Goal: Task Accomplishment & Management: Manage account settings

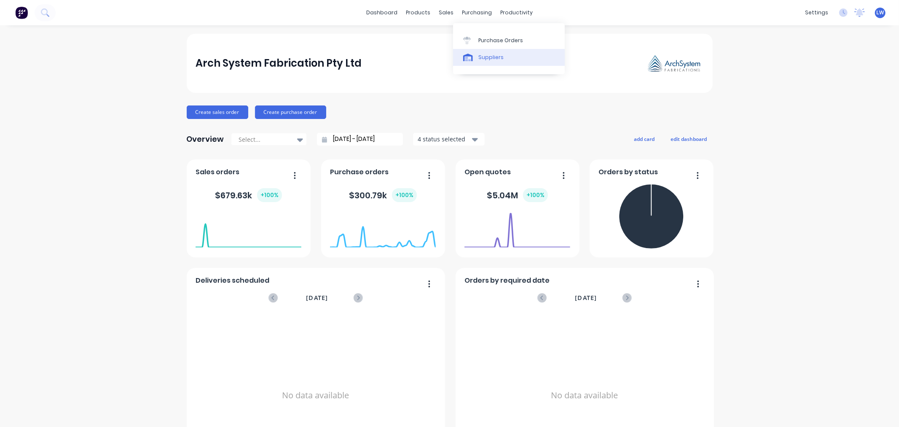
click at [488, 54] on div "Suppliers" at bounding box center [490, 58] width 25 height 8
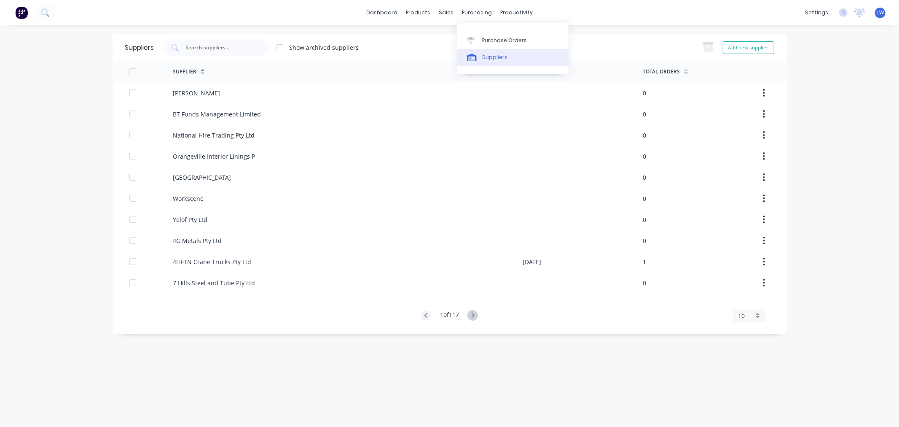
click at [491, 59] on div "Suppliers" at bounding box center [494, 58] width 25 height 8
click at [491, 56] on div "Suppliers" at bounding box center [494, 58] width 25 height 8
click at [57, 10] on div "dashboard products sales purchasing productivity dashboard products Product Cat…" at bounding box center [449, 12] width 899 height 25
click at [52, 13] on button at bounding box center [45, 12] width 21 height 17
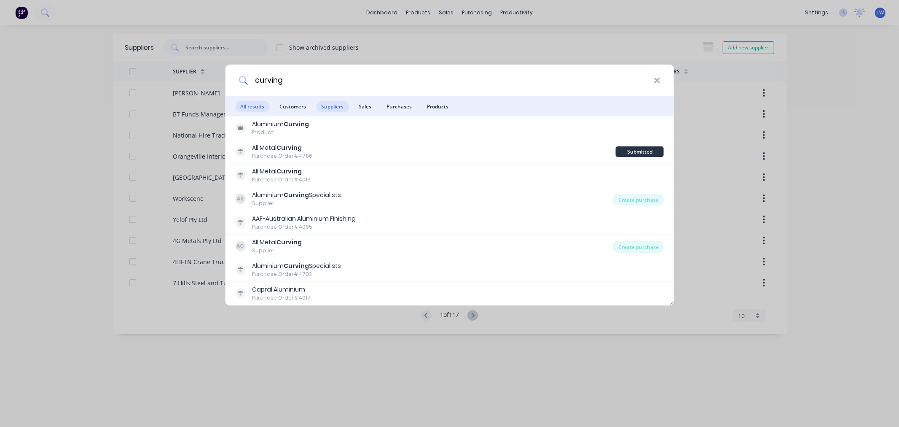
type input "curving"
click at [338, 110] on span "Suppliers" at bounding box center [332, 106] width 32 height 11
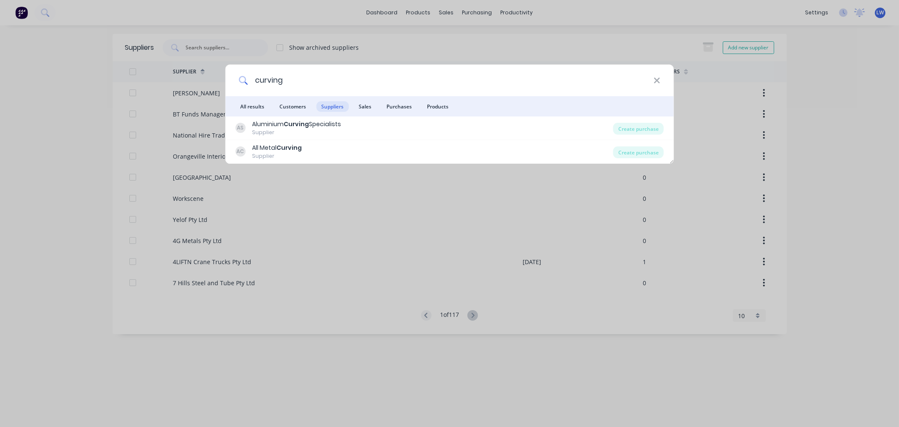
click at [654, 80] on icon at bounding box center [657, 80] width 7 height 9
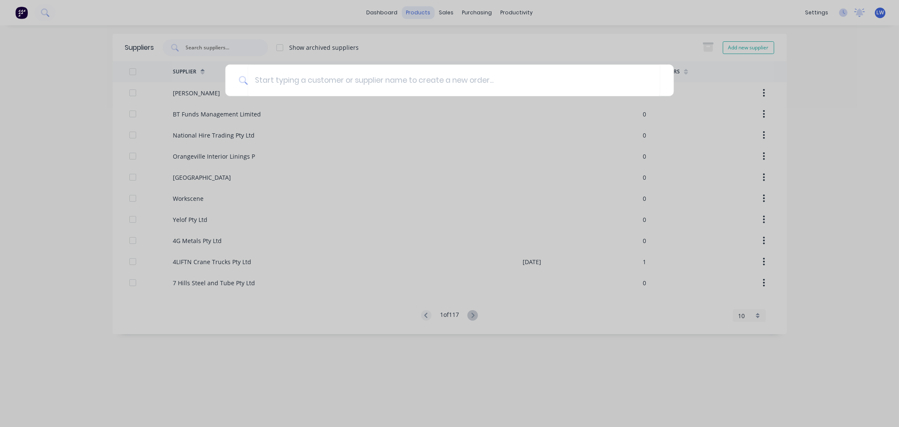
click at [421, 13] on div at bounding box center [449, 213] width 899 height 427
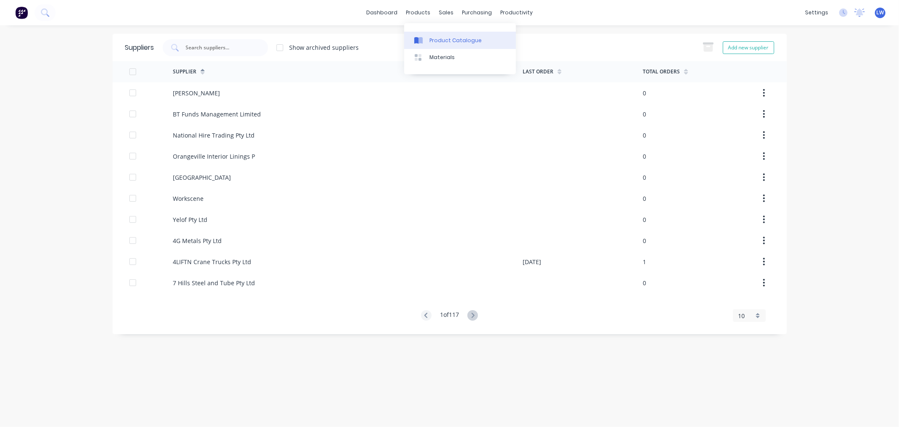
click at [428, 40] on link "Product Catalogue" at bounding box center [460, 40] width 112 height 17
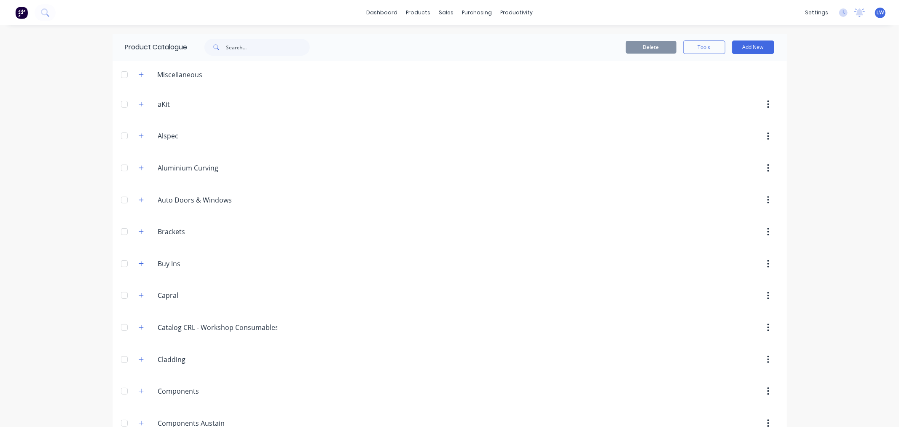
click at [83, 8] on div "dashboard products sales purchasing productivity dashboard products Product Cat…" at bounding box center [449, 12] width 899 height 25
click at [241, 48] on input "text" at bounding box center [267, 47] width 83 height 17
drag, startPoint x: 243, startPoint y: 45, endPoint x: 201, endPoint y: 41, distance: 42.3
click at [201, 41] on div "acb" at bounding box center [253, 47] width 114 height 17
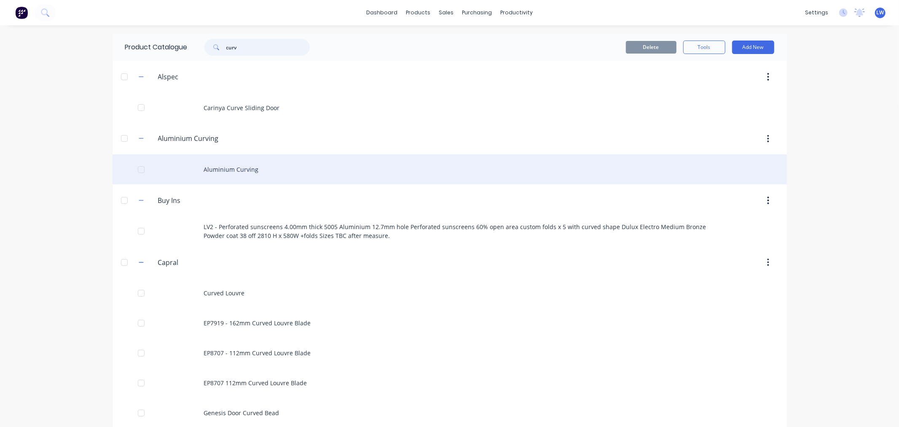
type input "curv"
click at [243, 166] on div "Aluminium Curving" at bounding box center [450, 169] width 674 height 30
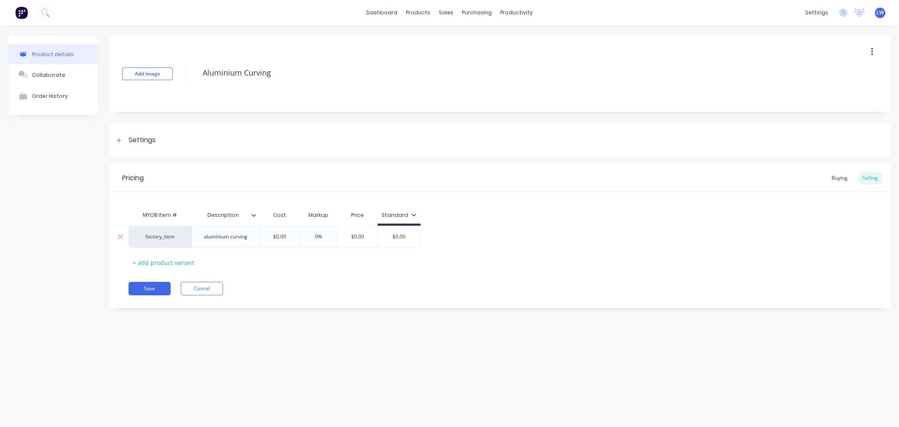
click at [157, 238] on div "factory_item" at bounding box center [160, 237] width 46 height 8
click at [158, 201] on button "ACB" at bounding box center [163, 202] width 53 height 13
click at [144, 137] on div "Settings" at bounding box center [142, 140] width 27 height 11
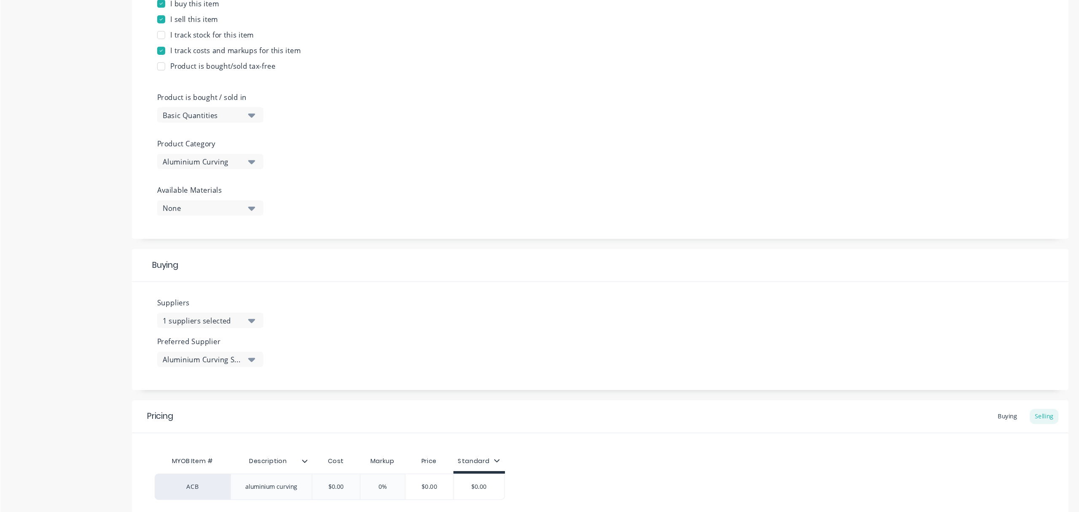
scroll to position [262, 0]
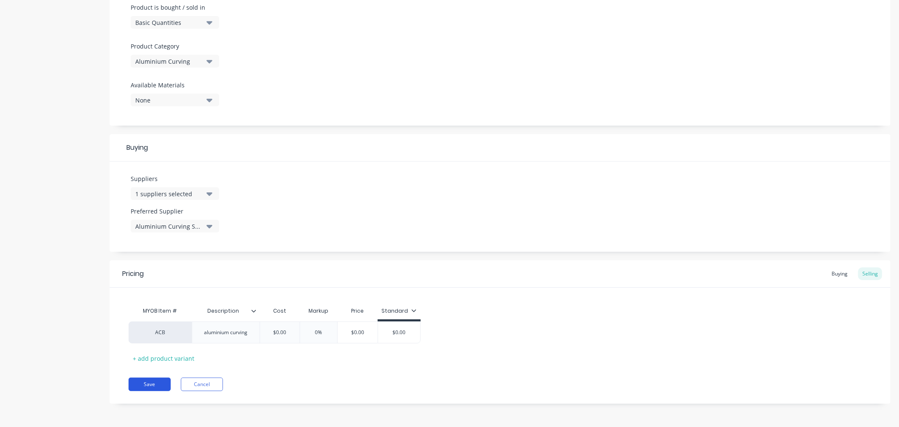
click at [145, 384] on button "Save" at bounding box center [150, 383] width 42 height 13
type textarea "x"
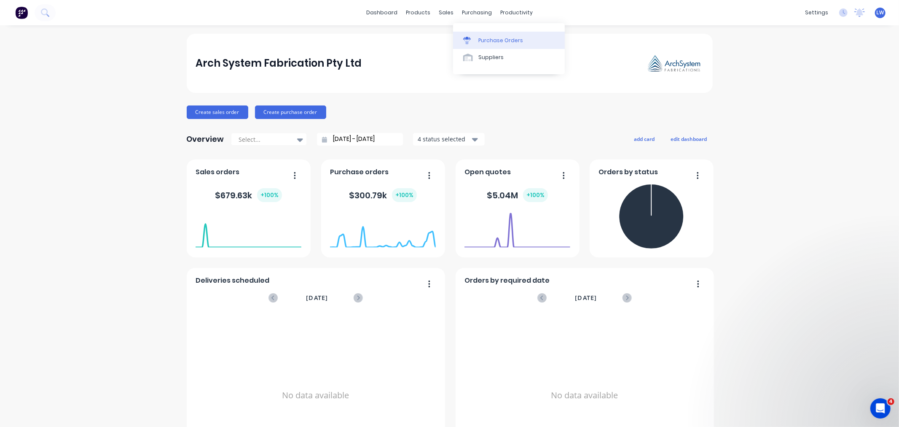
click at [494, 40] on div "Purchase Orders" at bounding box center [500, 41] width 45 height 8
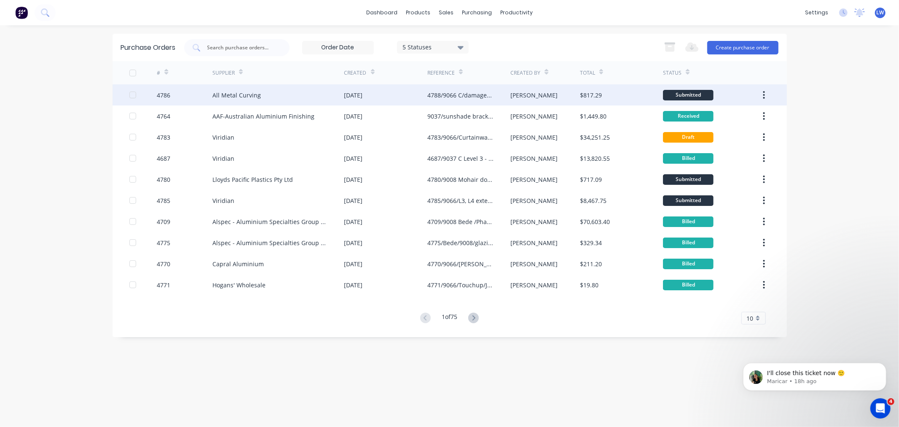
click at [235, 90] on div "All Metal Curving" at bounding box center [278, 94] width 132 height 21
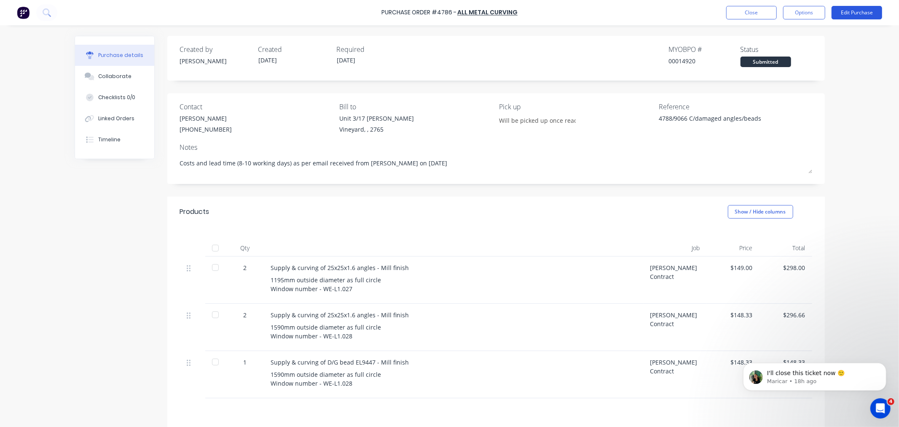
click at [852, 10] on button "Edit Purchase" at bounding box center [857, 12] width 51 height 13
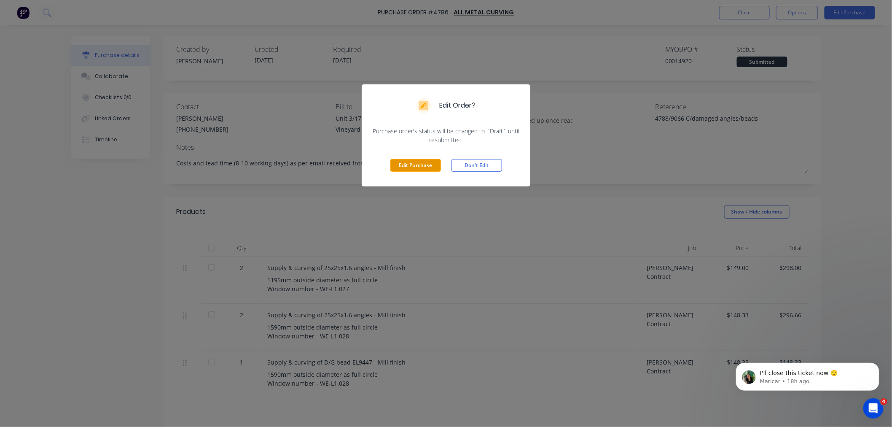
click at [416, 159] on button "Edit Purchase" at bounding box center [415, 165] width 51 height 13
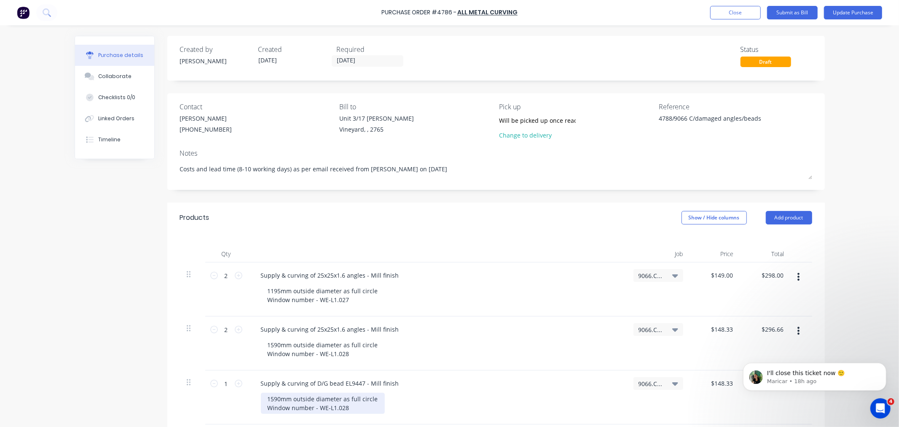
click at [301, 406] on div "1590mm outside diameter as full circle Window number - WE-L1.028" at bounding box center [323, 402] width 124 height 21
click at [317, 381] on div "Supply & curving of D/G bead EL9447 - Mill finish" at bounding box center [330, 383] width 152 height 12
click at [726, 13] on button "Close" at bounding box center [735, 12] width 51 height 13
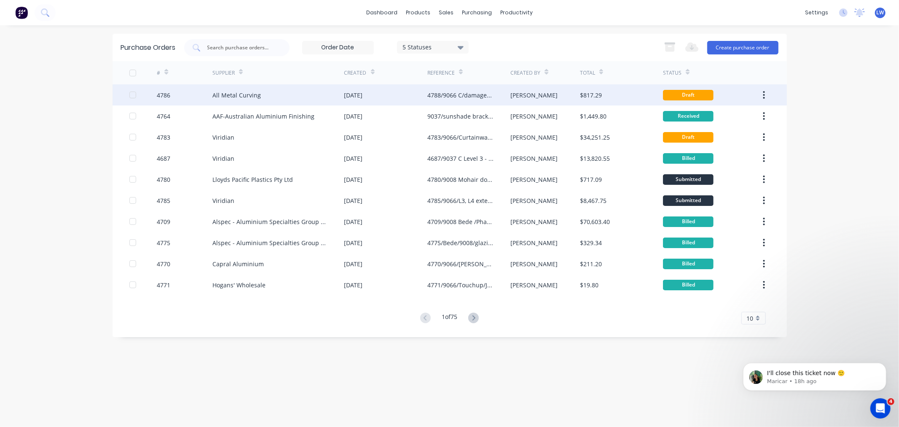
click at [234, 95] on div "All Metal Curving" at bounding box center [236, 95] width 48 height 9
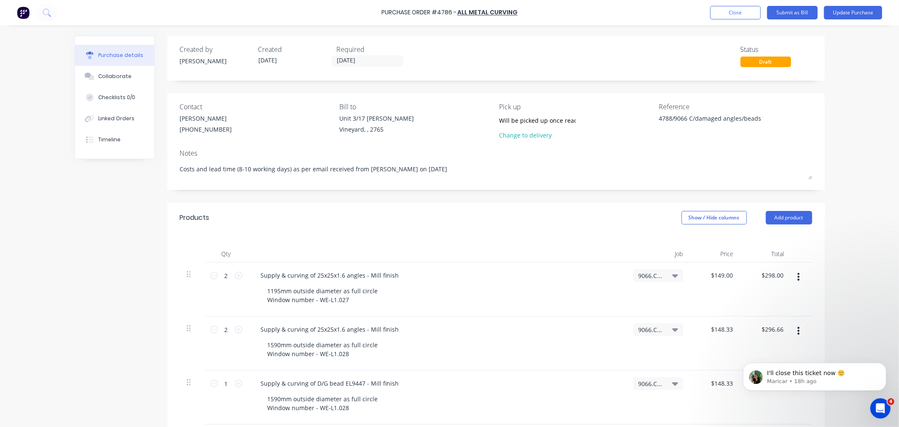
type textarea "x"
click at [875, 412] on div "Open Intercom Messenger" at bounding box center [879, 407] width 28 height 28
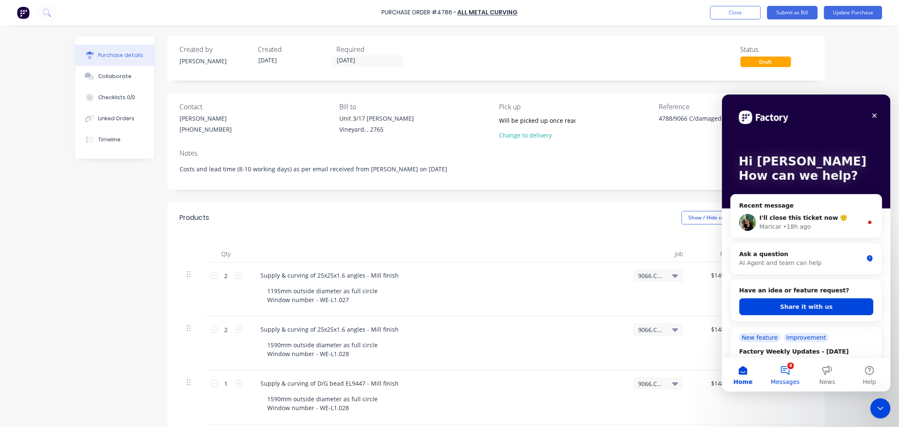
click at [785, 364] on button "4 Messages" at bounding box center [785, 374] width 42 height 34
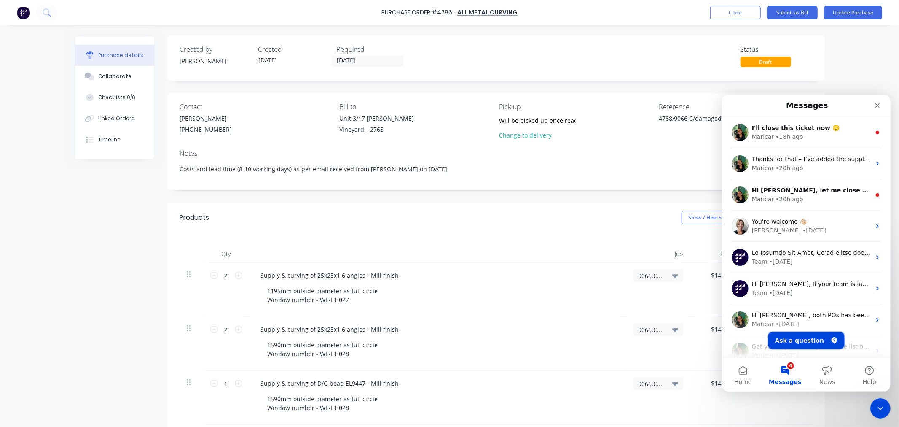
click at [809, 340] on button "Ask a question" at bounding box center [806, 339] width 76 height 17
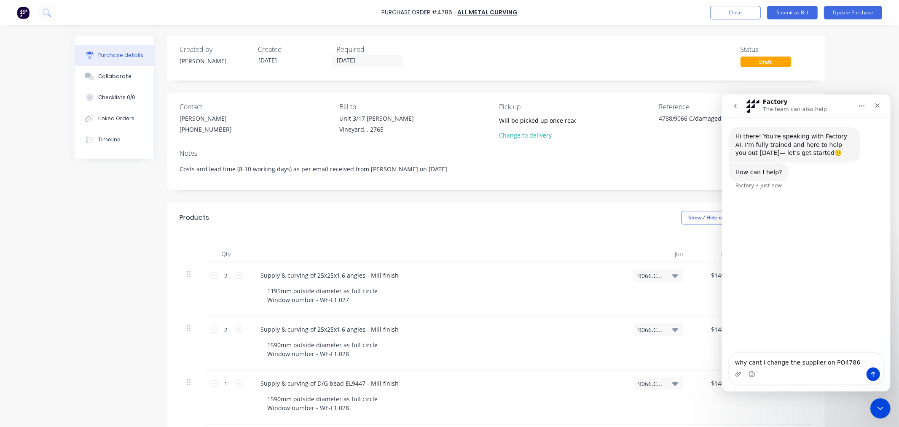
type textarea "why cant i change the supplier on PO4786?"
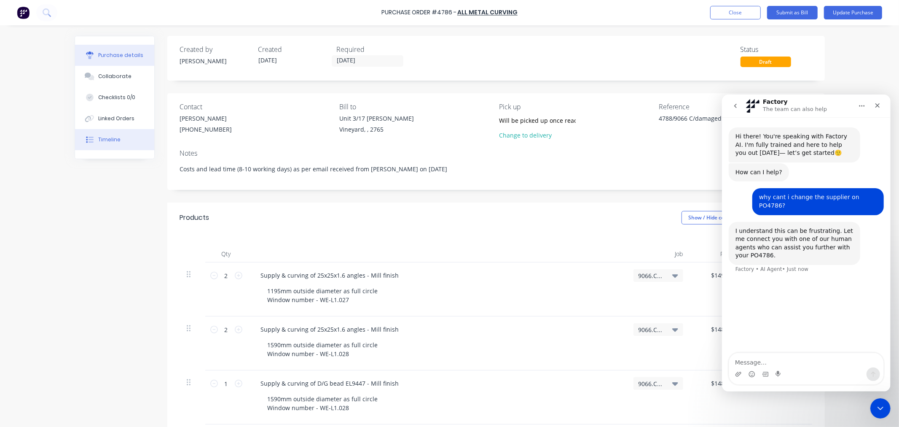
click at [107, 140] on div "Timeline" at bounding box center [109, 140] width 22 height 8
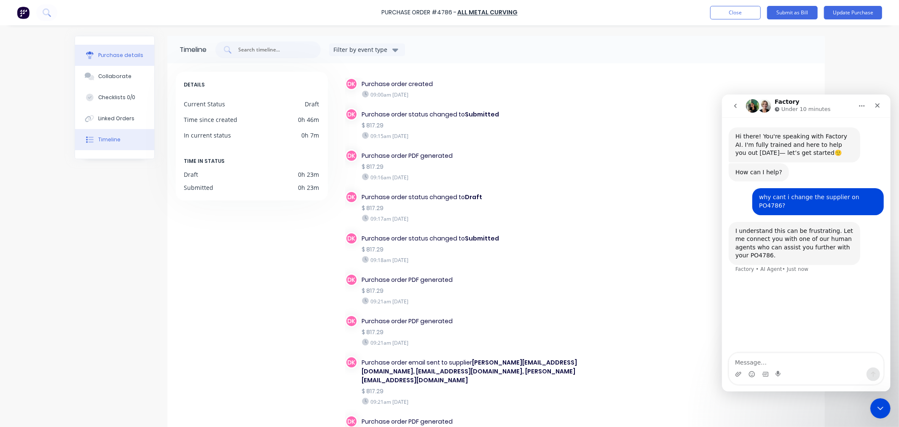
click at [123, 52] on div "Purchase details" at bounding box center [120, 55] width 45 height 8
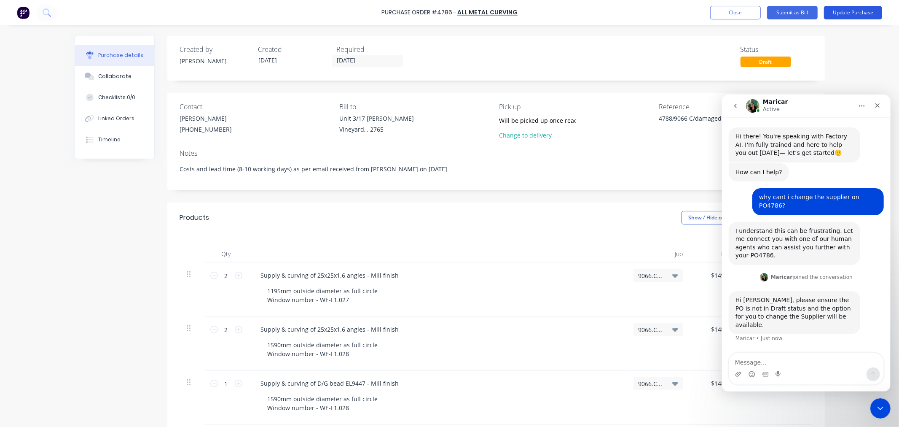
click at [858, 15] on button "Update Purchase" at bounding box center [853, 12] width 58 height 13
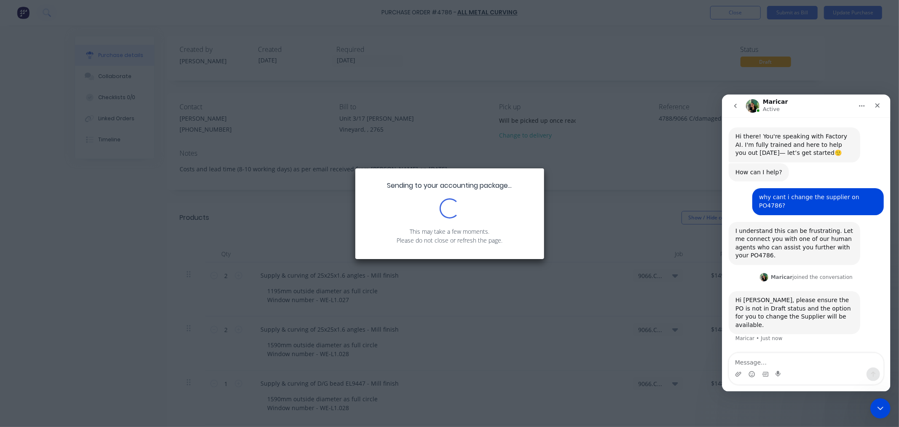
type textarea "x"
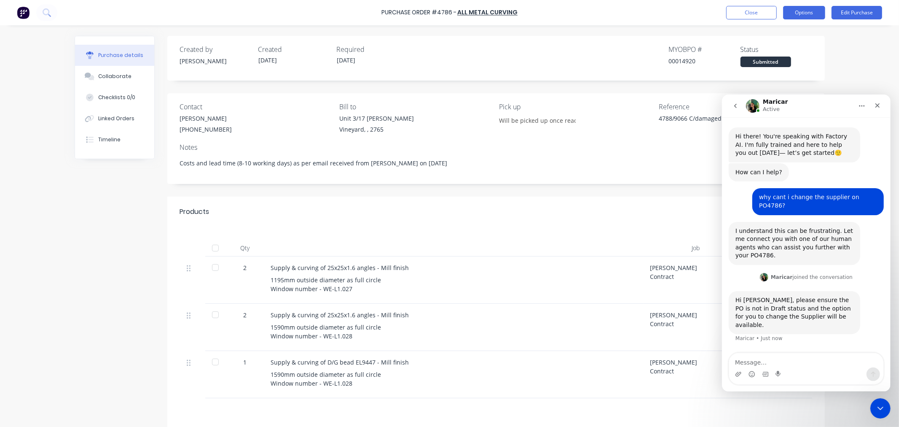
click at [804, 12] on button "Options" at bounding box center [804, 12] width 42 height 13
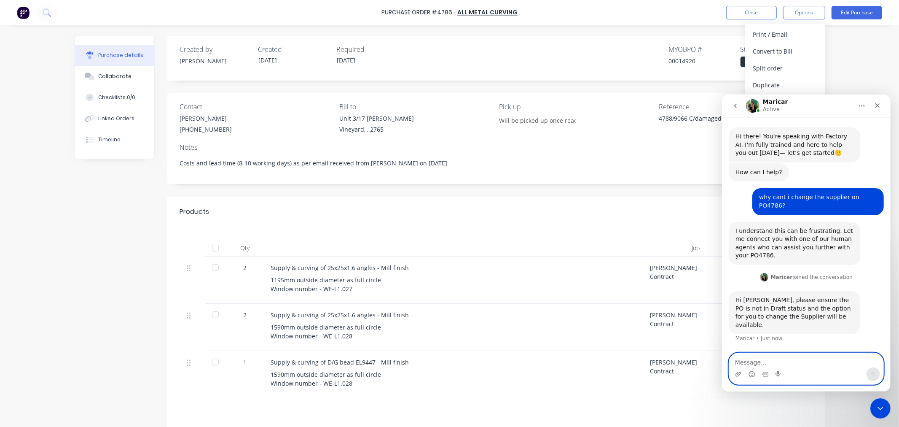
click at [767, 363] on textarea "Message…" at bounding box center [806, 359] width 154 height 14
type textarea "n"
type textarea "t"
type textarea "doesnt show up - have a look"
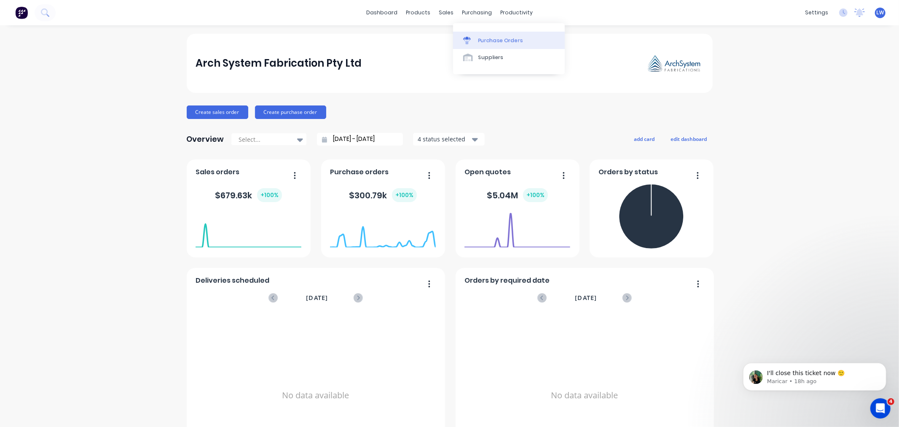
click at [480, 41] on div "Purchase Orders" at bounding box center [500, 41] width 45 height 8
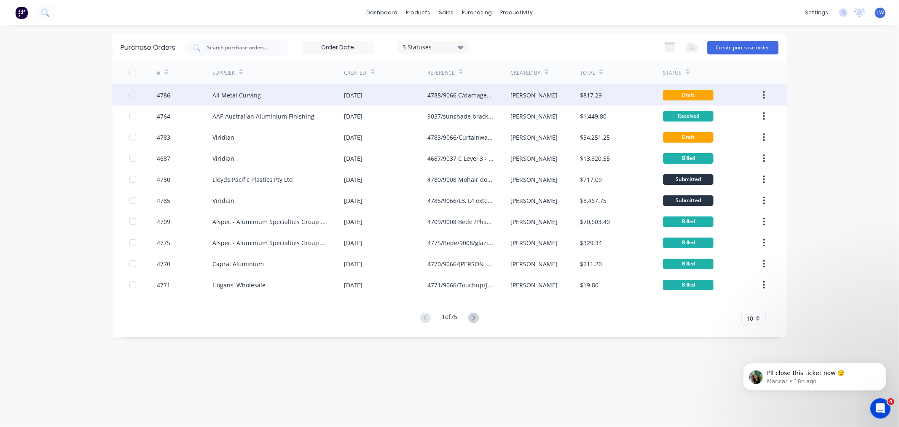
click at [762, 95] on button "button" at bounding box center [764, 94] width 20 height 15
click at [762, 96] on button "button" at bounding box center [764, 94] width 20 height 15
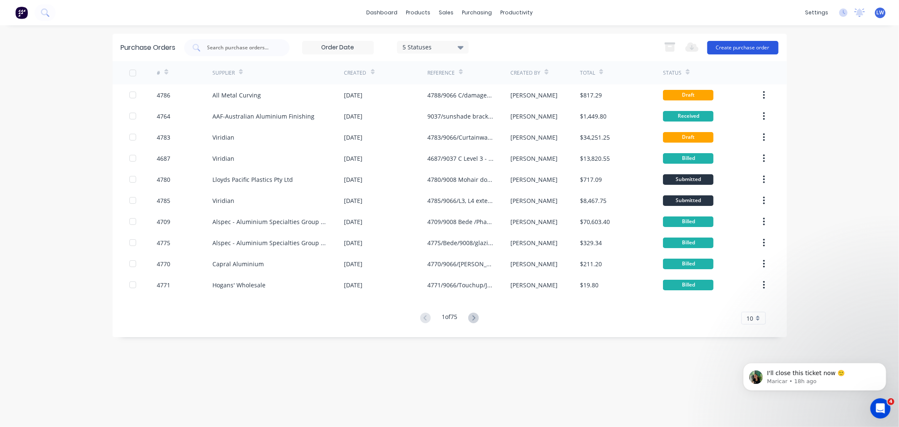
click at [743, 46] on button "Create purchase order" at bounding box center [742, 47] width 71 height 13
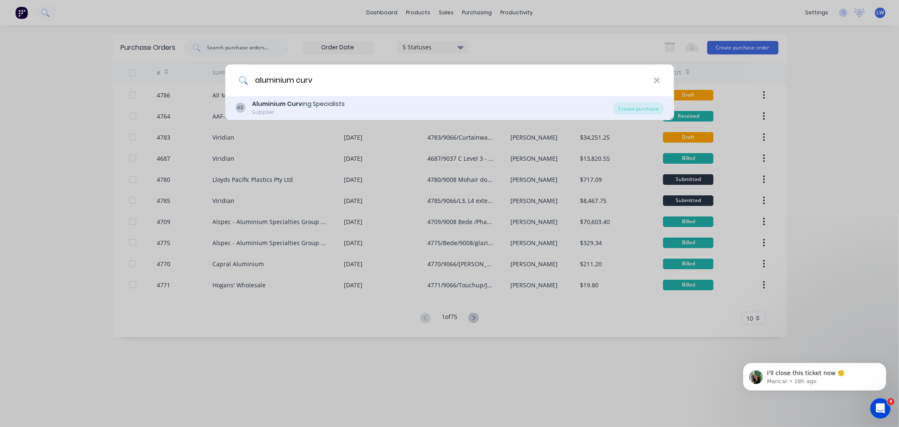
type input "aluminium curv"
click at [306, 103] on div "Aluminium Curv ing Specialists" at bounding box center [298, 103] width 93 height 9
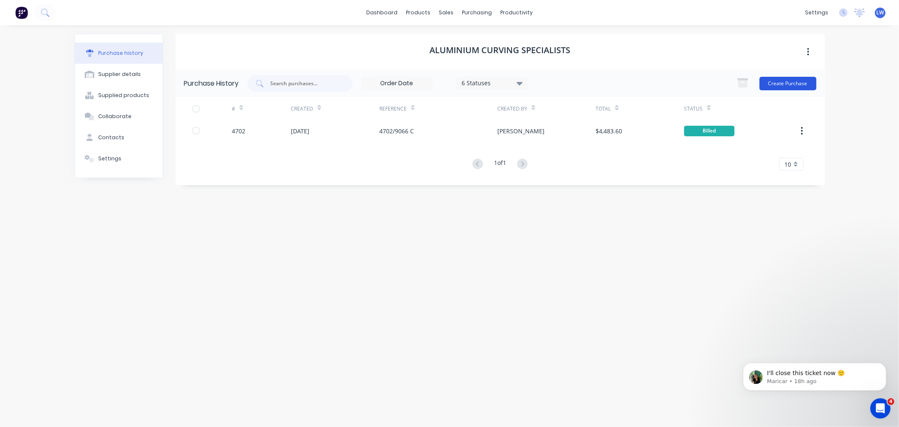
click at [803, 83] on button "Create Purchase" at bounding box center [788, 83] width 57 height 13
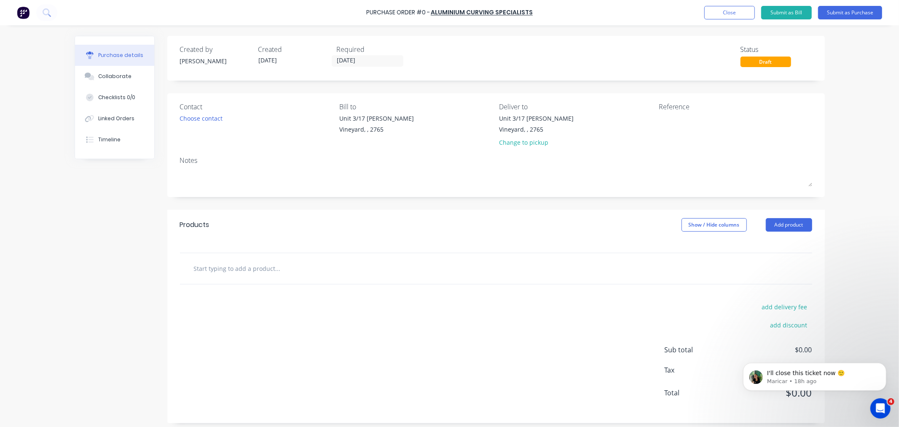
drag, startPoint x: 252, startPoint y: 265, endPoint x: 244, endPoint y: 258, distance: 10.4
click at [251, 266] on input "text" at bounding box center [277, 268] width 169 height 17
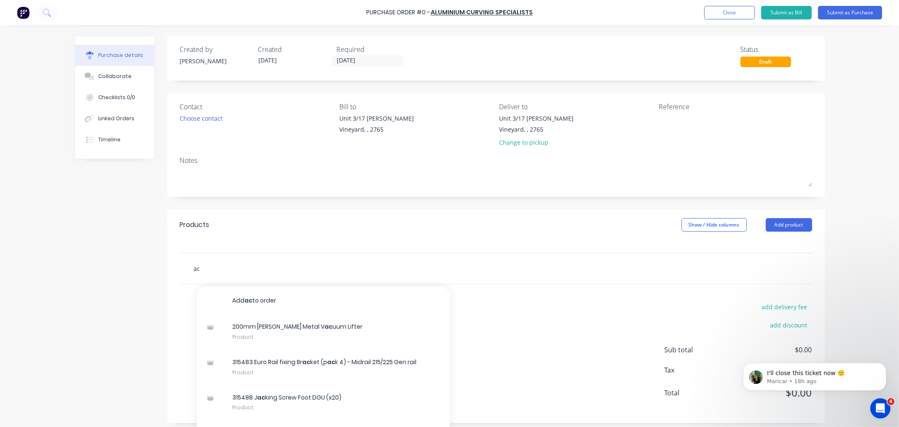
type input "a"
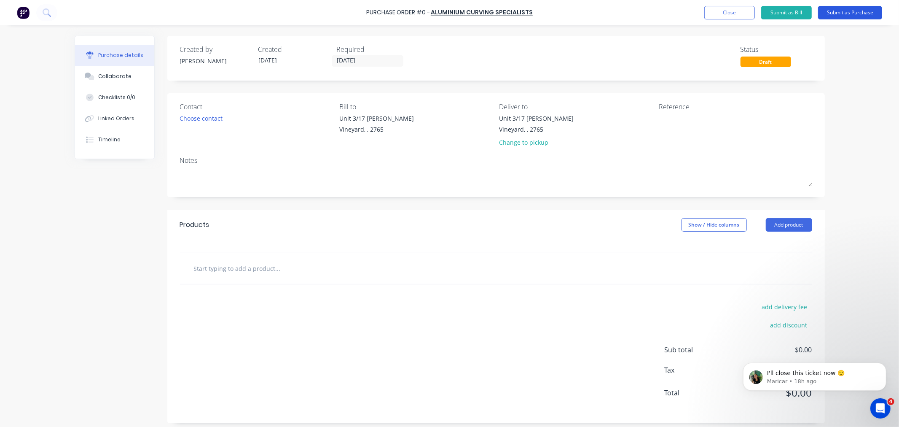
click at [849, 11] on button "Submit as Purchase" at bounding box center [850, 12] width 64 height 13
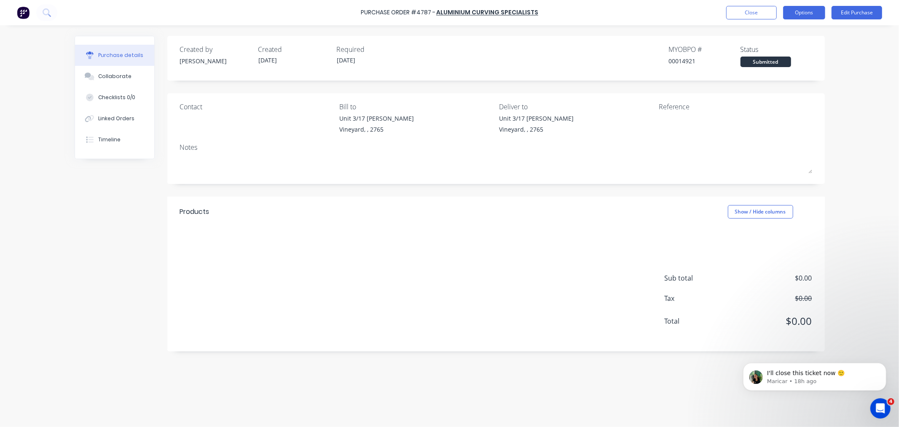
click at [798, 13] on button "Options" at bounding box center [804, 12] width 42 height 13
click at [767, 115] on div "Archive" at bounding box center [785, 119] width 65 height 12
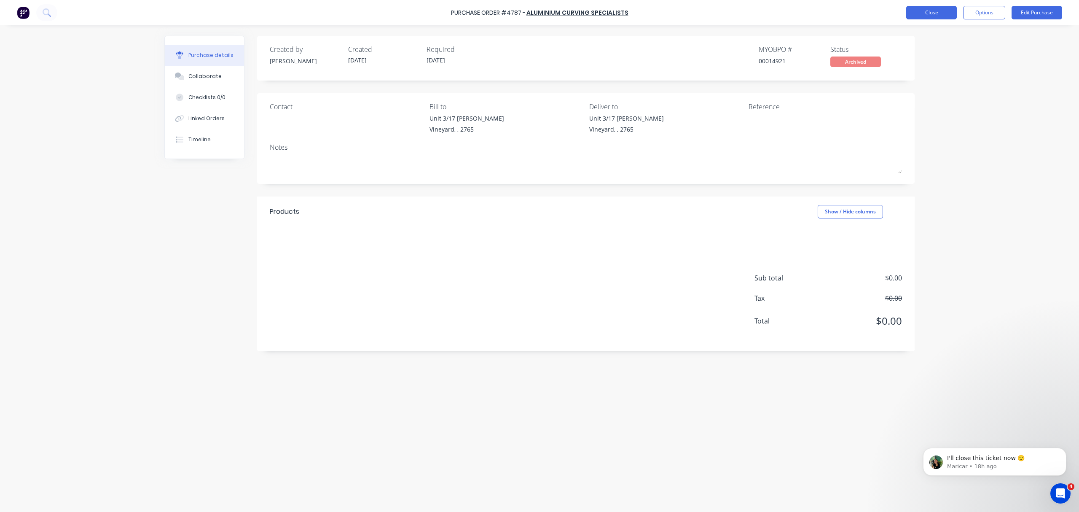
click at [899, 11] on button "Close" at bounding box center [931, 12] width 51 height 13
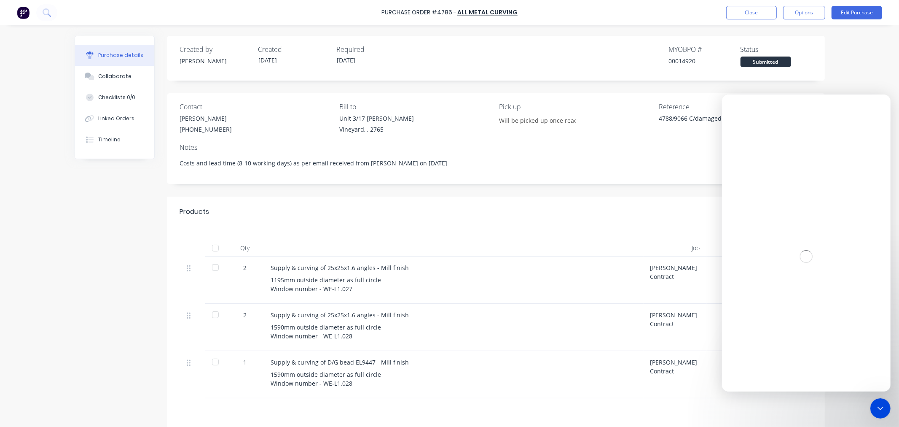
click at [795, 10] on button "Options" at bounding box center [804, 12] width 42 height 13
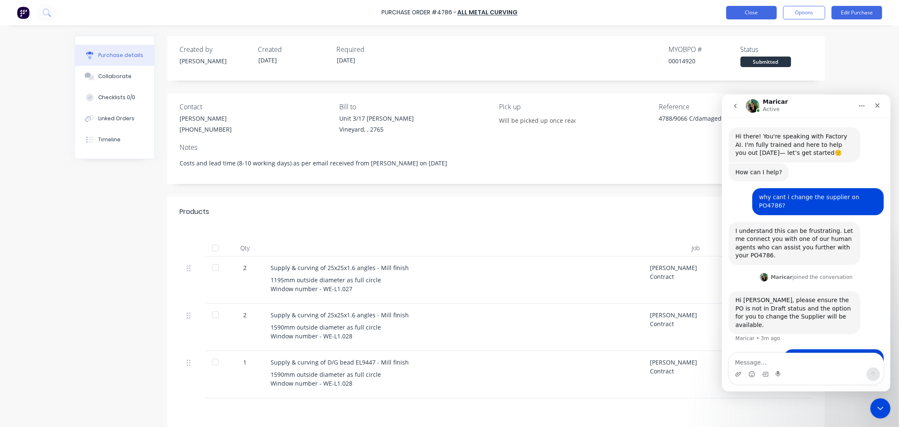
click at [742, 9] on button "Close" at bounding box center [751, 12] width 51 height 13
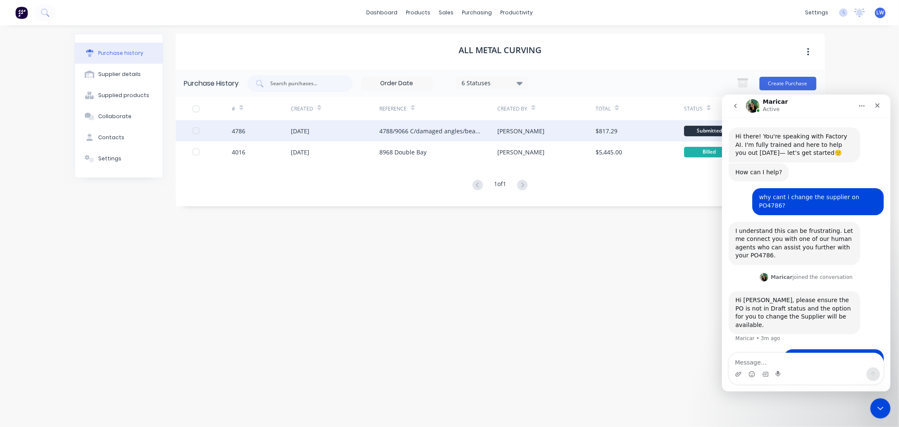
click at [395, 129] on div "4788/9066 C/damaged angles/beads" at bounding box center [429, 130] width 101 height 9
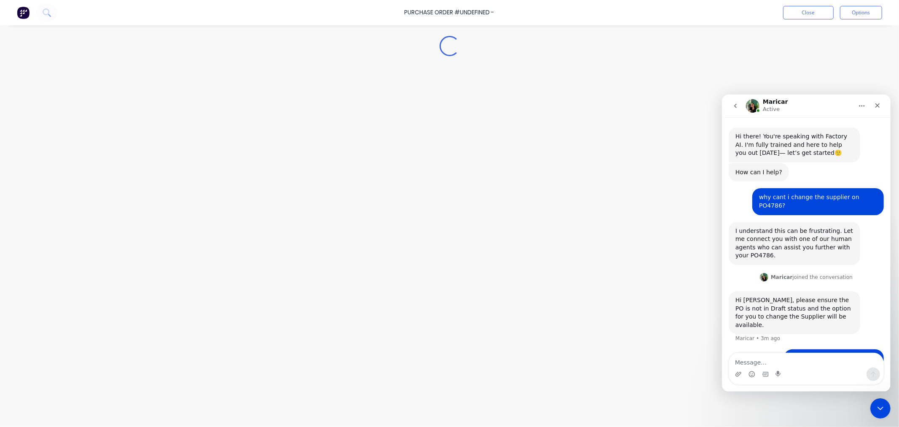
type textarea "x"
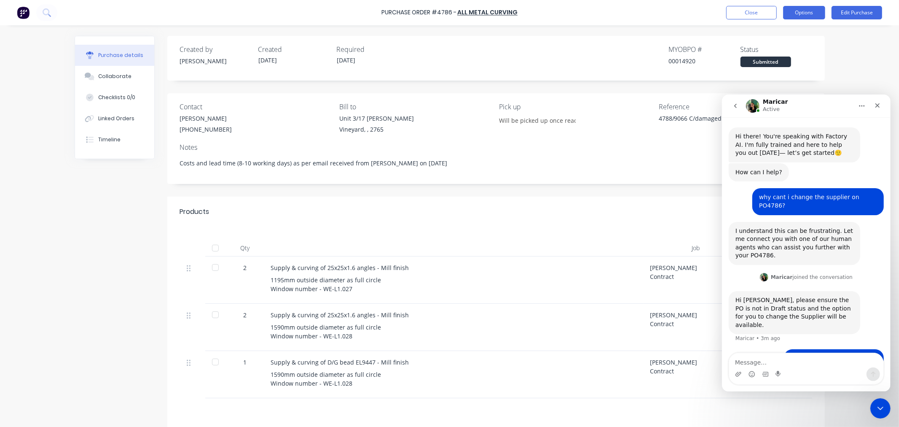
click at [806, 10] on button "Options" at bounding box center [804, 12] width 42 height 13
click at [739, 375] on icon "Upload attachment" at bounding box center [738, 373] width 6 height 5
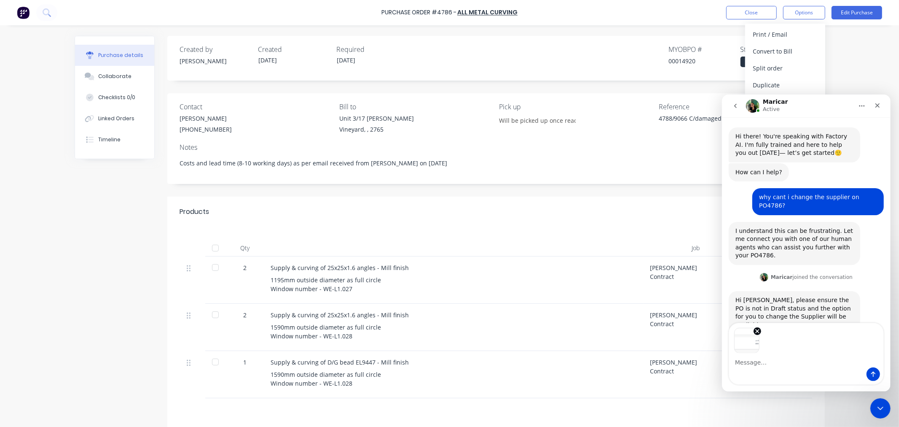
scroll to position [28, 0]
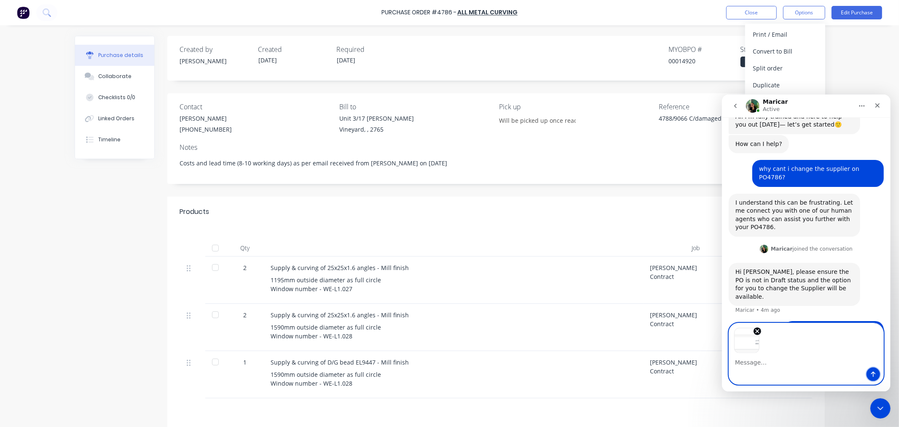
click at [876, 373] on icon "Send a message…" at bounding box center [873, 373] width 7 height 7
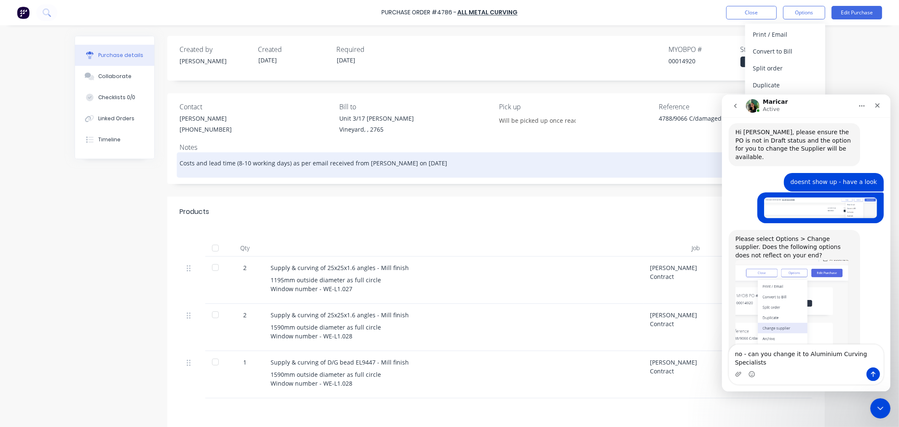
scroll to position [176, 0]
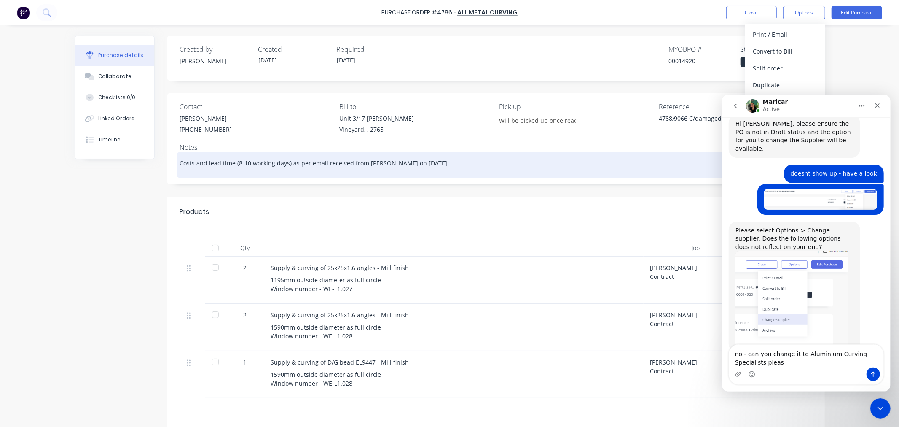
type textarea "no - can you change it to Aluminium Curving Specialists please"
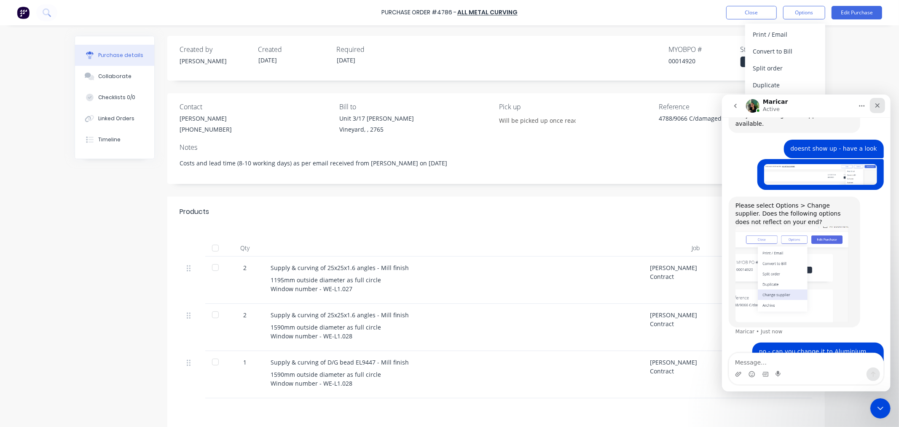
click at [876, 106] on icon "Close" at bounding box center [877, 105] width 5 height 5
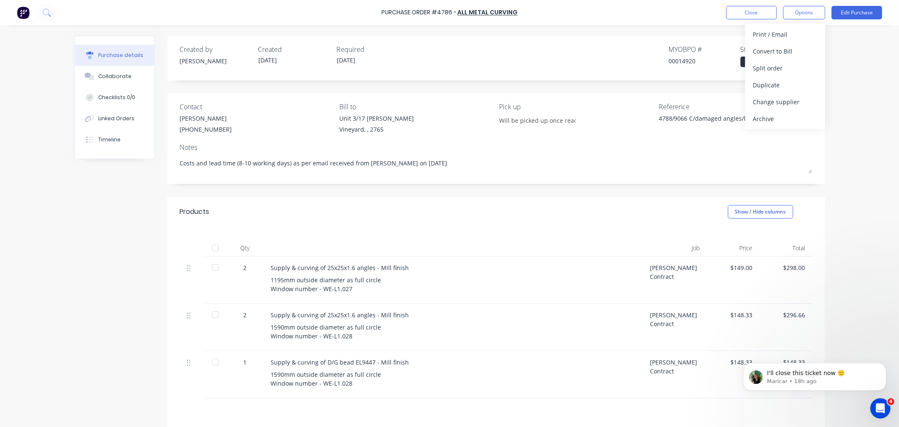
scroll to position [0, 0]
click at [876, 406] on icon "Open Intercom Messenger" at bounding box center [880, 407] width 14 height 14
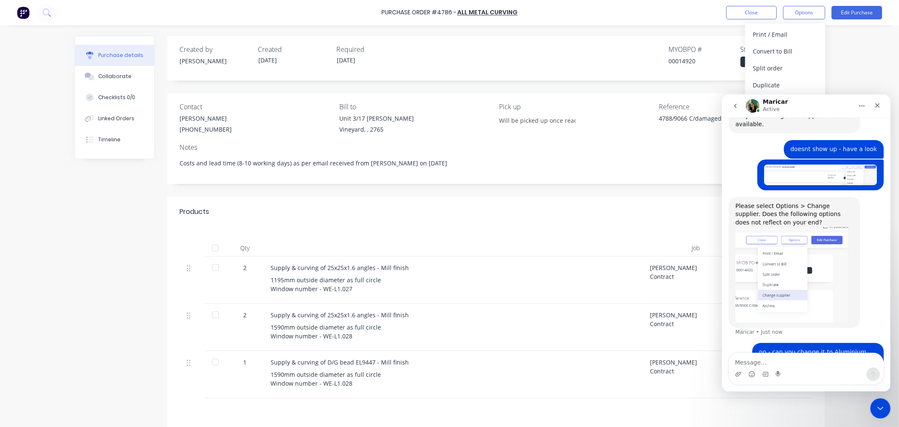
scroll to position [201, 0]
type textarea "your message hid it - I will try now"
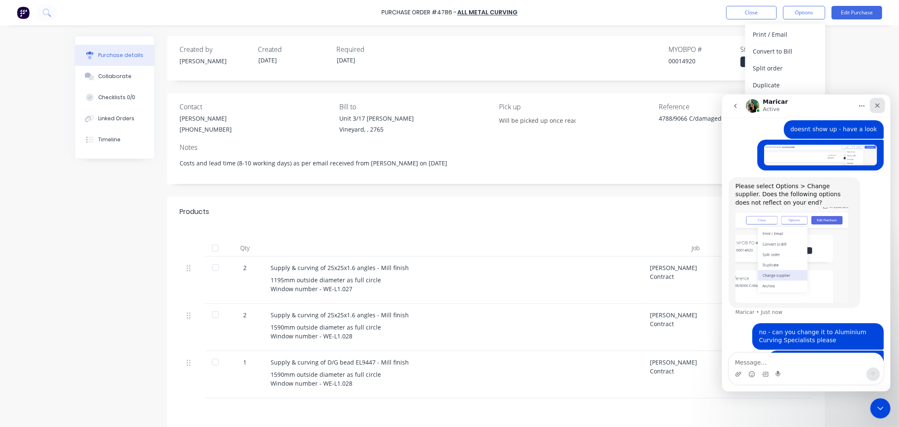
click at [878, 104] on icon "Close" at bounding box center [877, 105] width 7 height 7
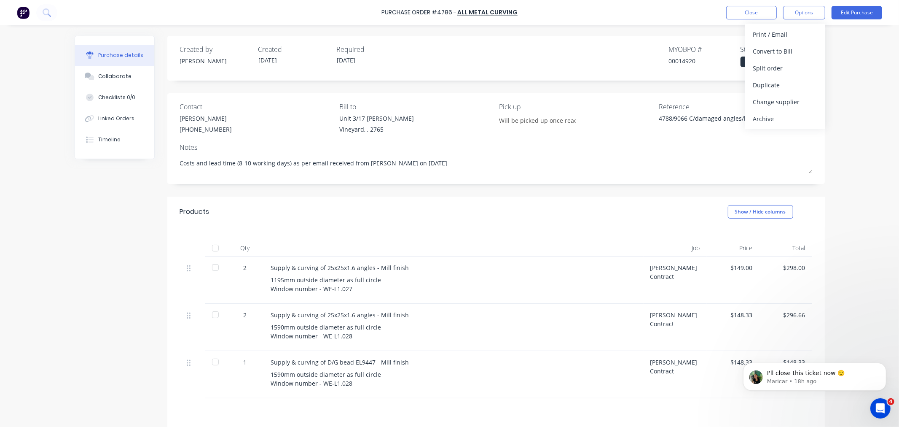
scroll to position [0, 0]
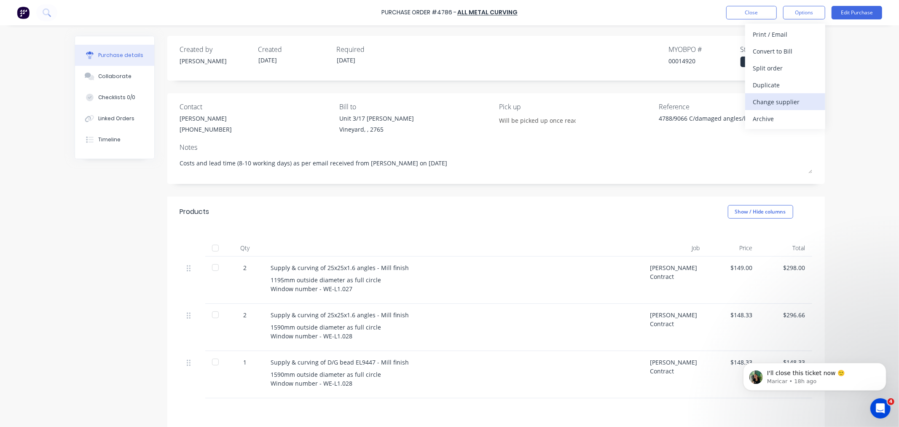
click at [787, 101] on div "Change supplier" at bounding box center [785, 102] width 65 height 12
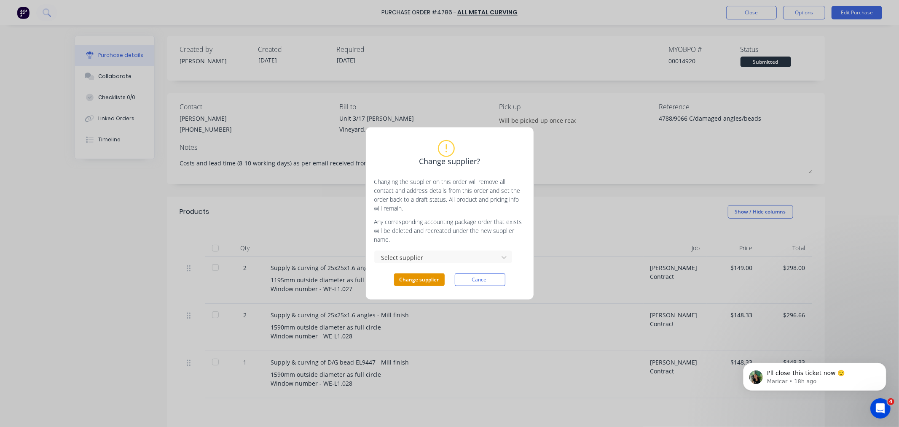
click at [408, 280] on button "Change supplier" at bounding box center [419, 279] width 51 height 13
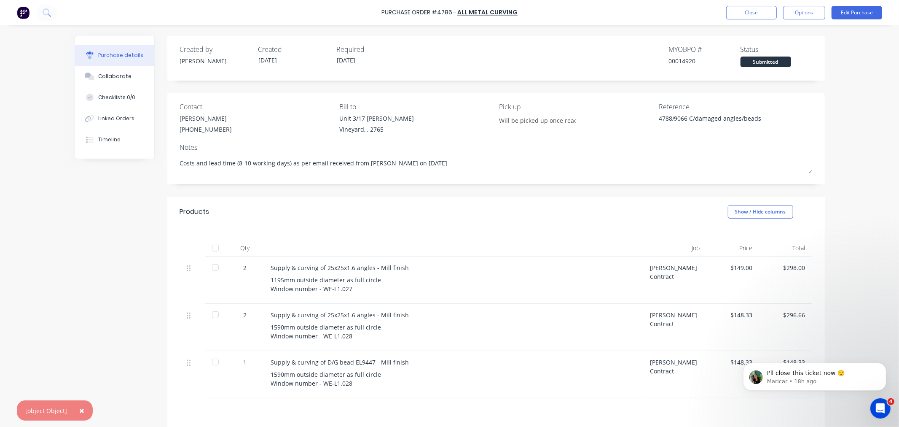
click at [82, 411] on span "×" at bounding box center [81, 410] width 5 height 12
click at [808, 17] on button "Options" at bounding box center [804, 12] width 42 height 13
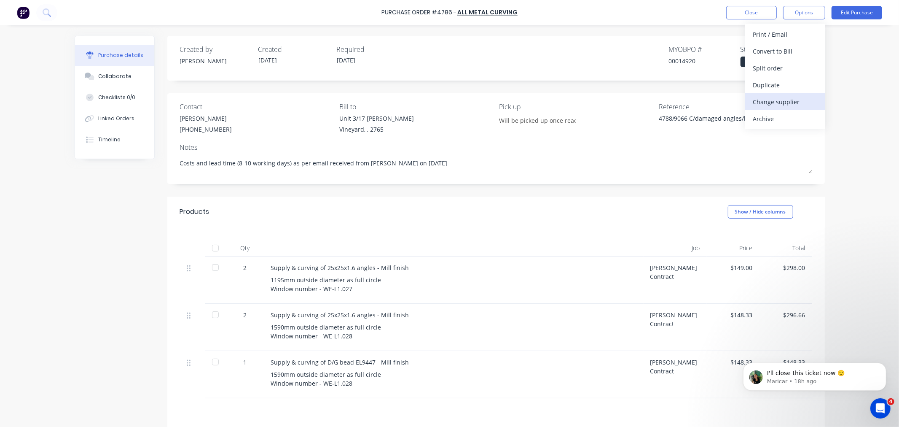
click at [786, 100] on div "Change supplier" at bounding box center [785, 102] width 65 height 12
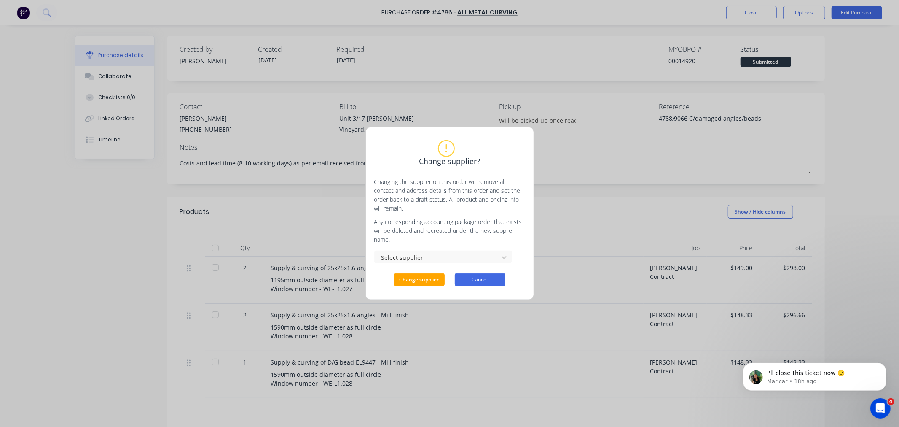
click at [491, 276] on button "Cancel" at bounding box center [480, 279] width 51 height 13
type textarea "x"
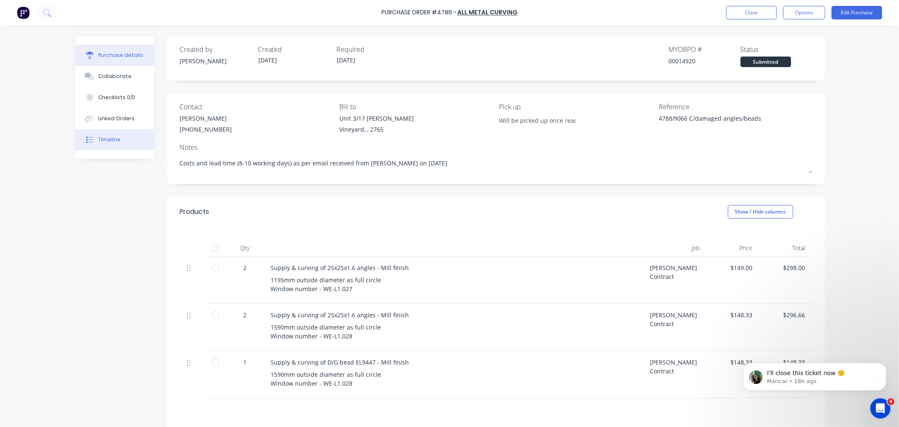
click at [107, 140] on div "Timeline" at bounding box center [109, 140] width 22 height 8
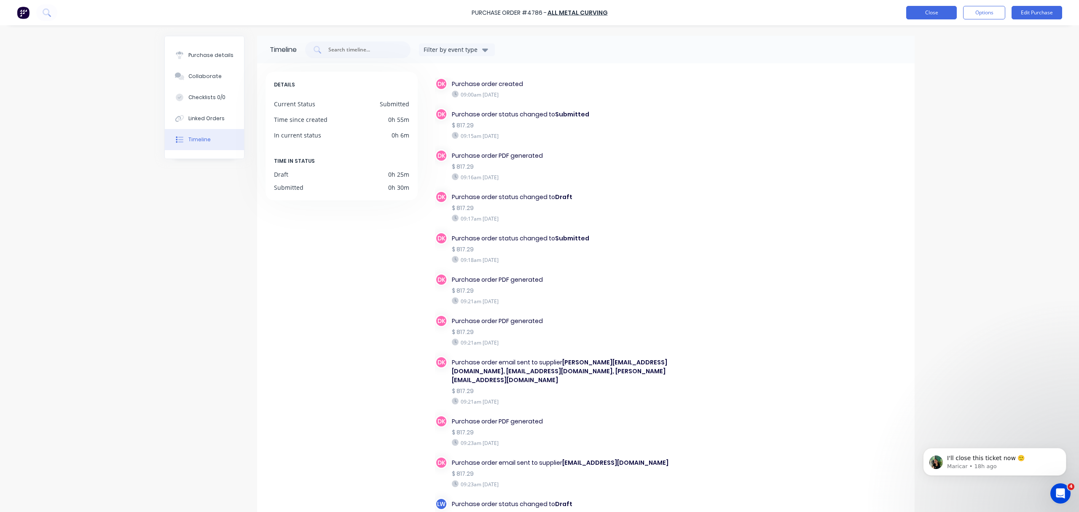
click at [899, 13] on button "Close" at bounding box center [931, 12] width 51 height 13
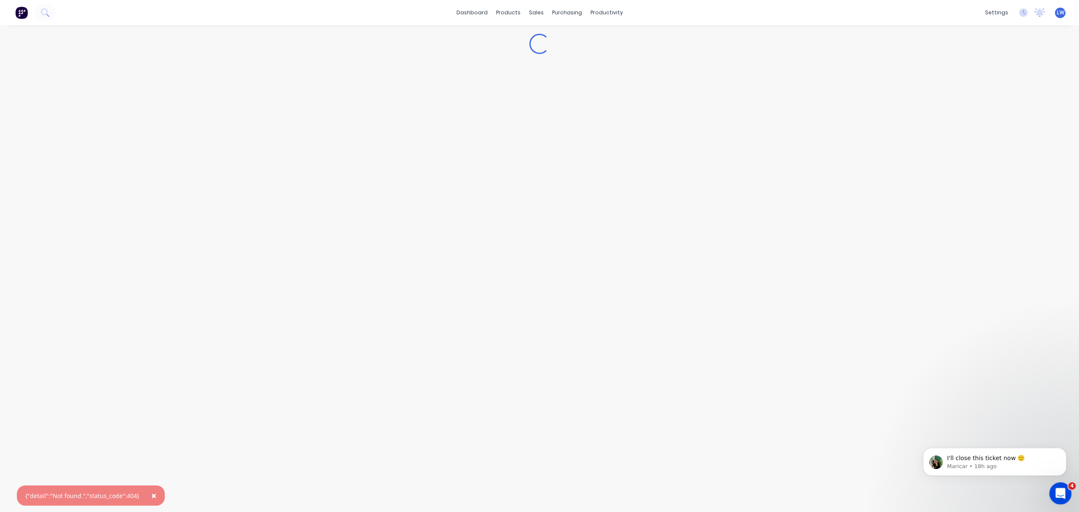
click at [899, 426] on div "Open Intercom Messenger" at bounding box center [1059, 492] width 28 height 28
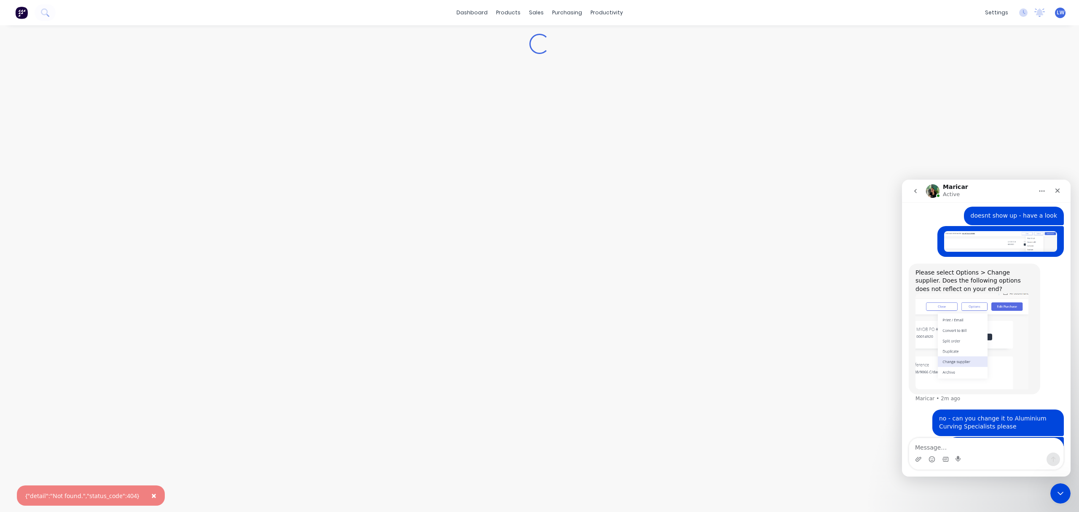
scroll to position [221, 0]
click at [151, 426] on span "×" at bounding box center [153, 495] width 5 height 12
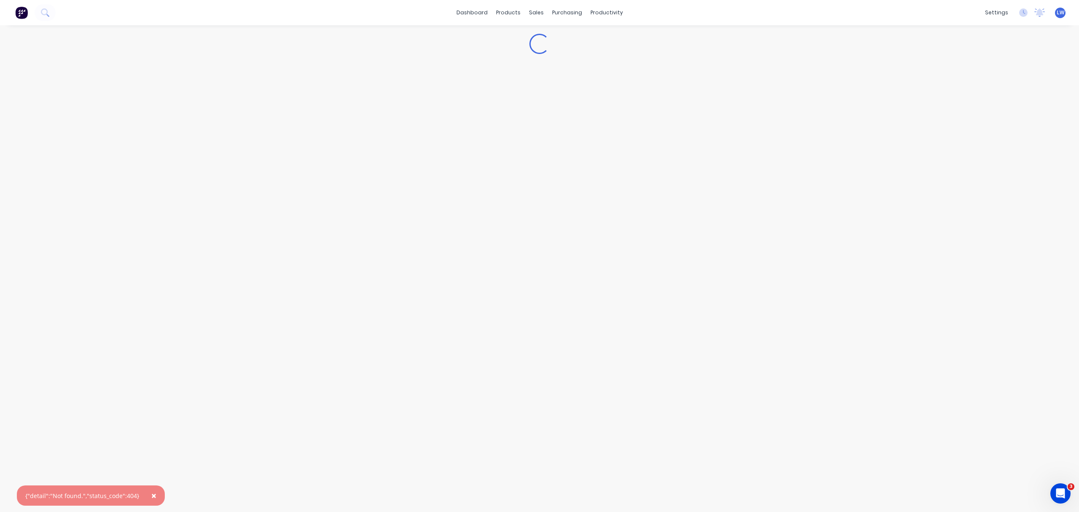
click at [151, 494] on span "×" at bounding box center [153, 495] width 5 height 12
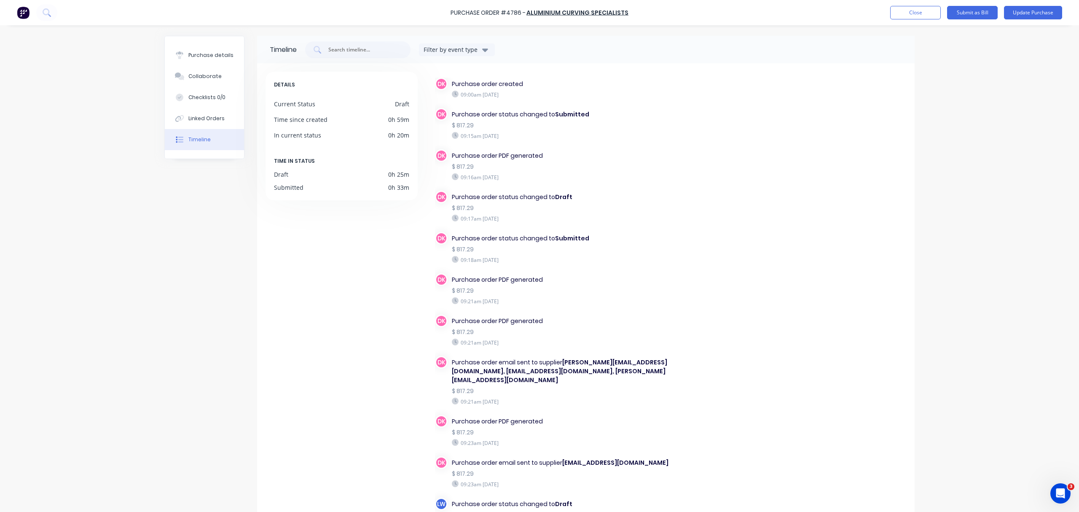
click at [919, 12] on button "Close" at bounding box center [915, 12] width 51 height 13
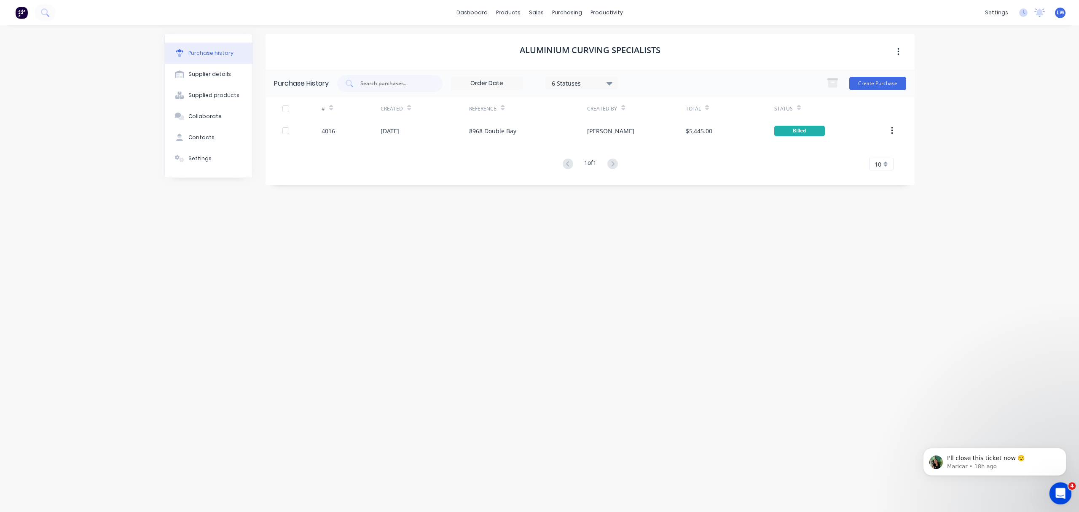
click at [1050, 489] on div "Open Intercom Messenger" at bounding box center [1059, 492] width 28 height 28
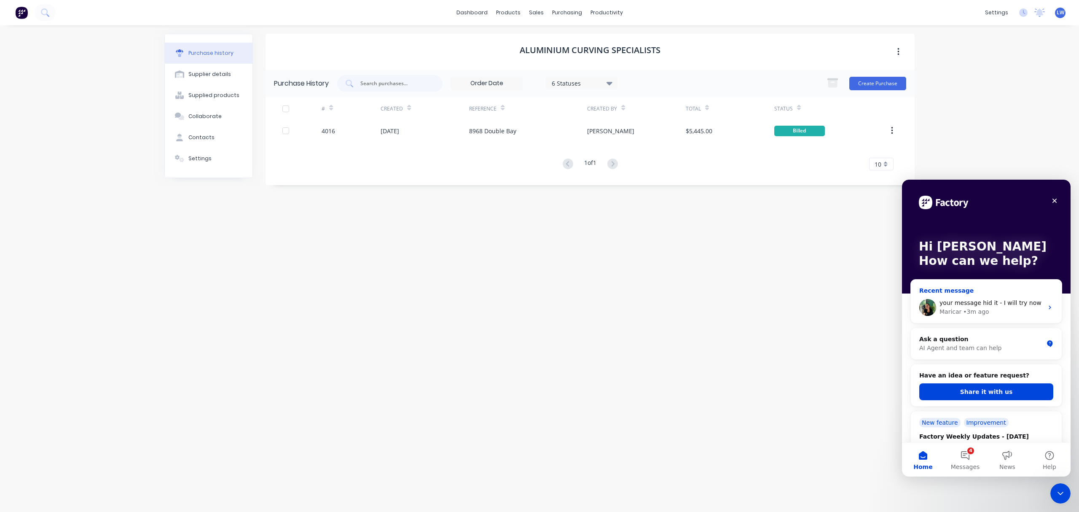
click at [964, 306] on span "your message hid it - I will try now" at bounding box center [991, 302] width 102 height 7
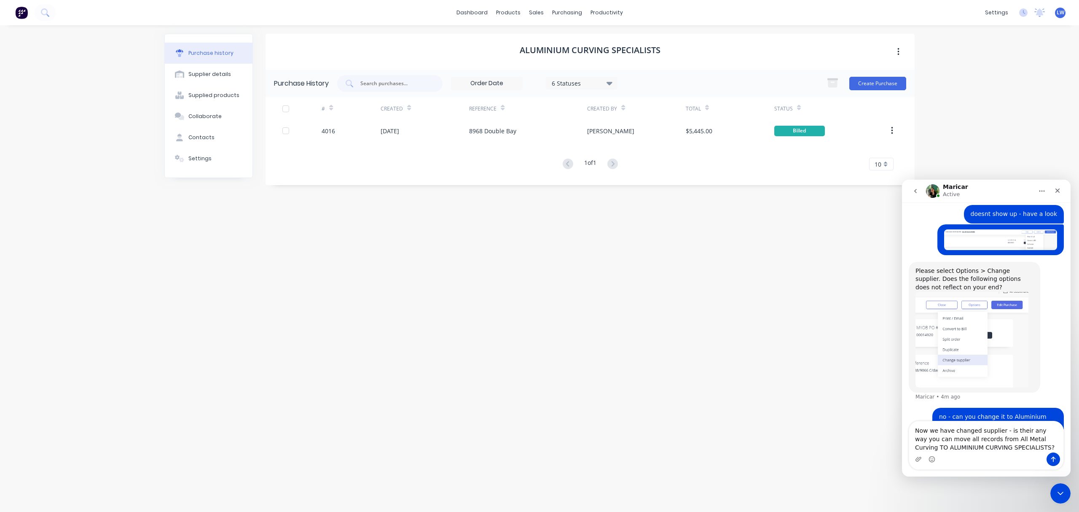
scroll to position [238, 0]
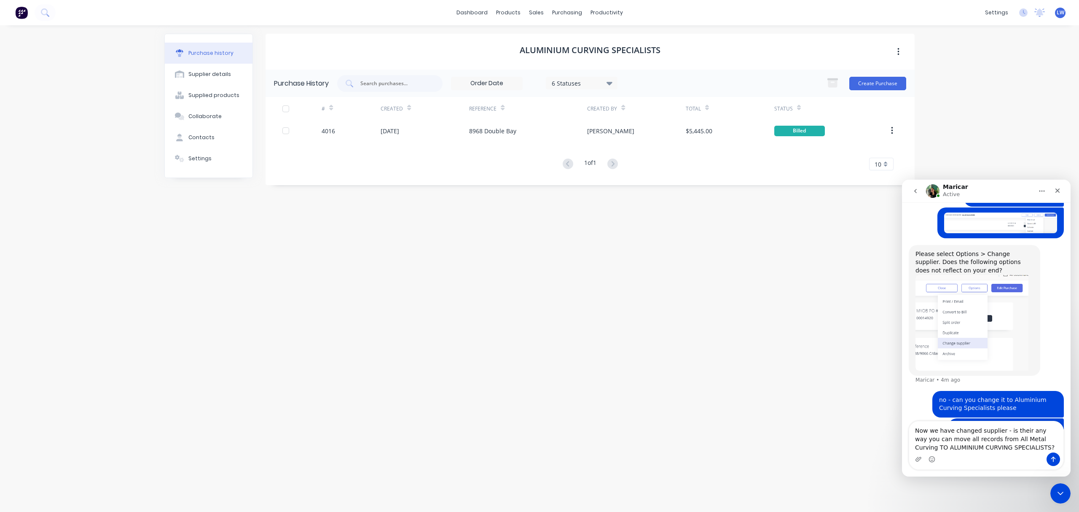
type textarea "Now we have changed supplier - is their any way you can move all records from A…"
click at [1051, 460] on icon "Send a message…" at bounding box center [1053, 459] width 7 height 7
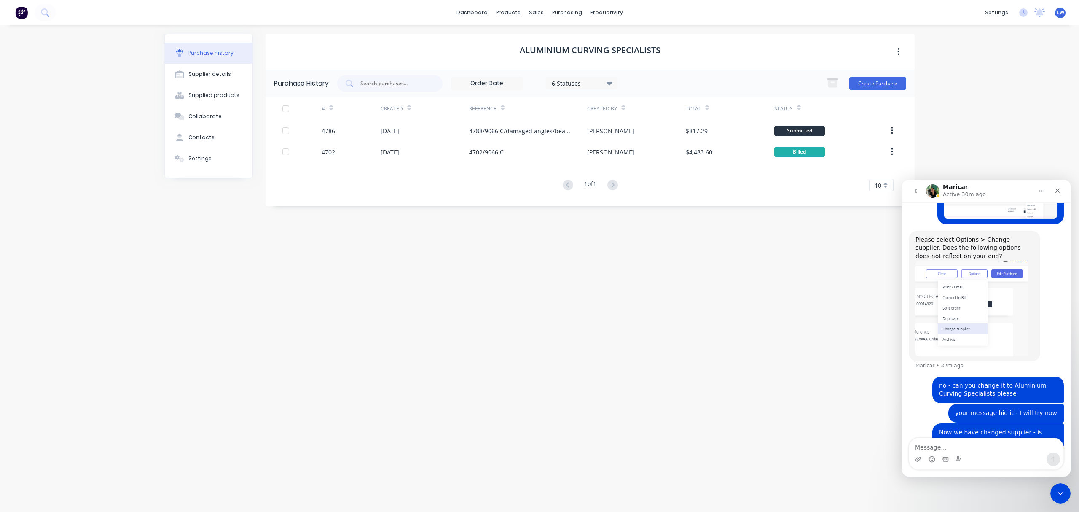
scroll to position [265, 0]
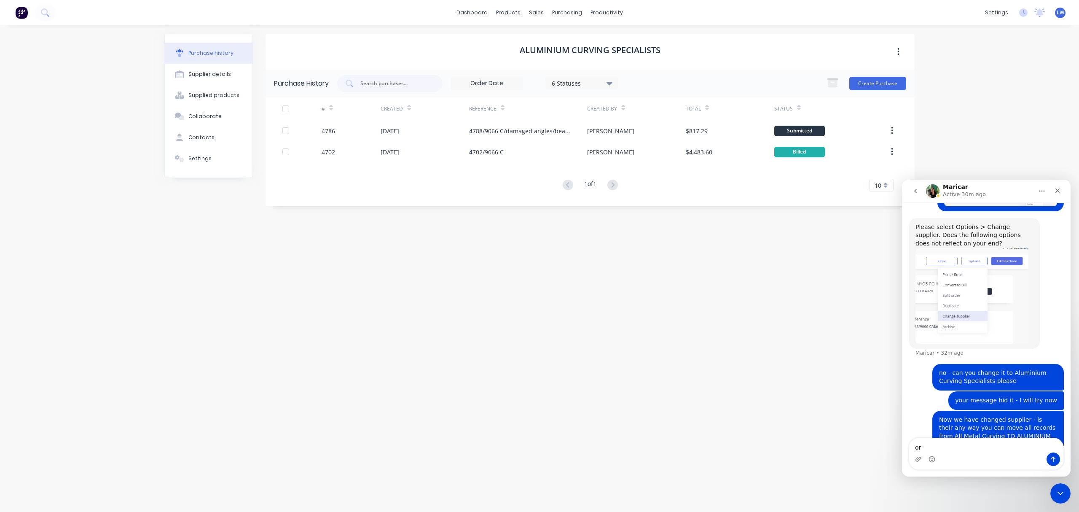
type textarea "o"
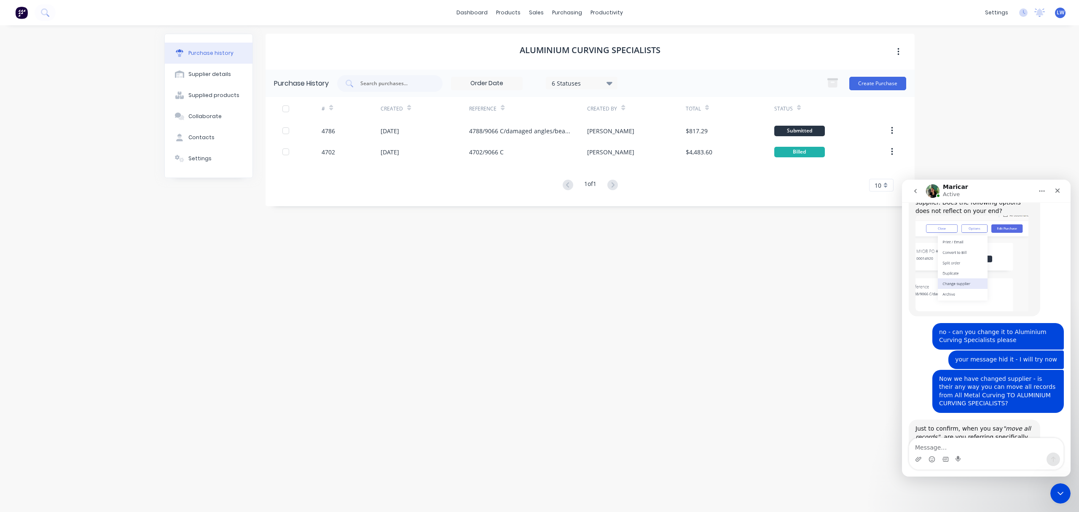
scroll to position [314, 0]
